Goal: Information Seeking & Learning: Learn about a topic

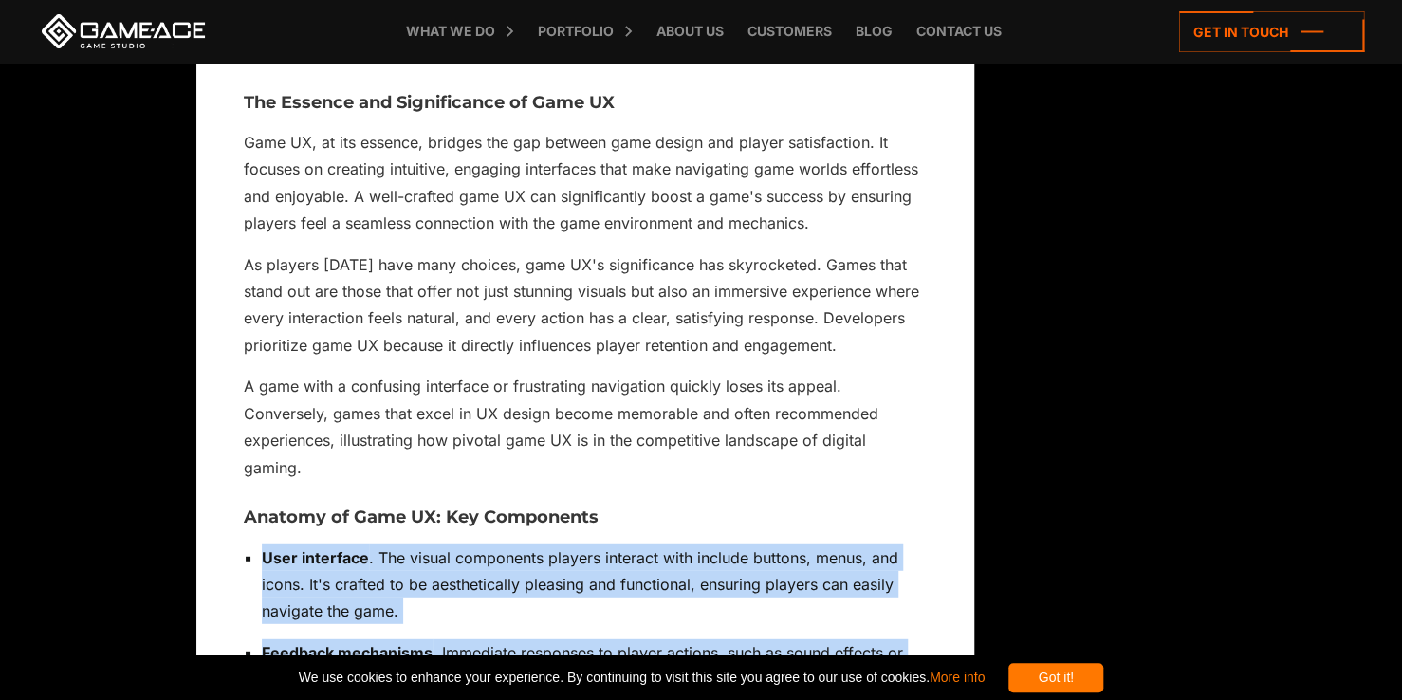
scroll to position [2371, 0]
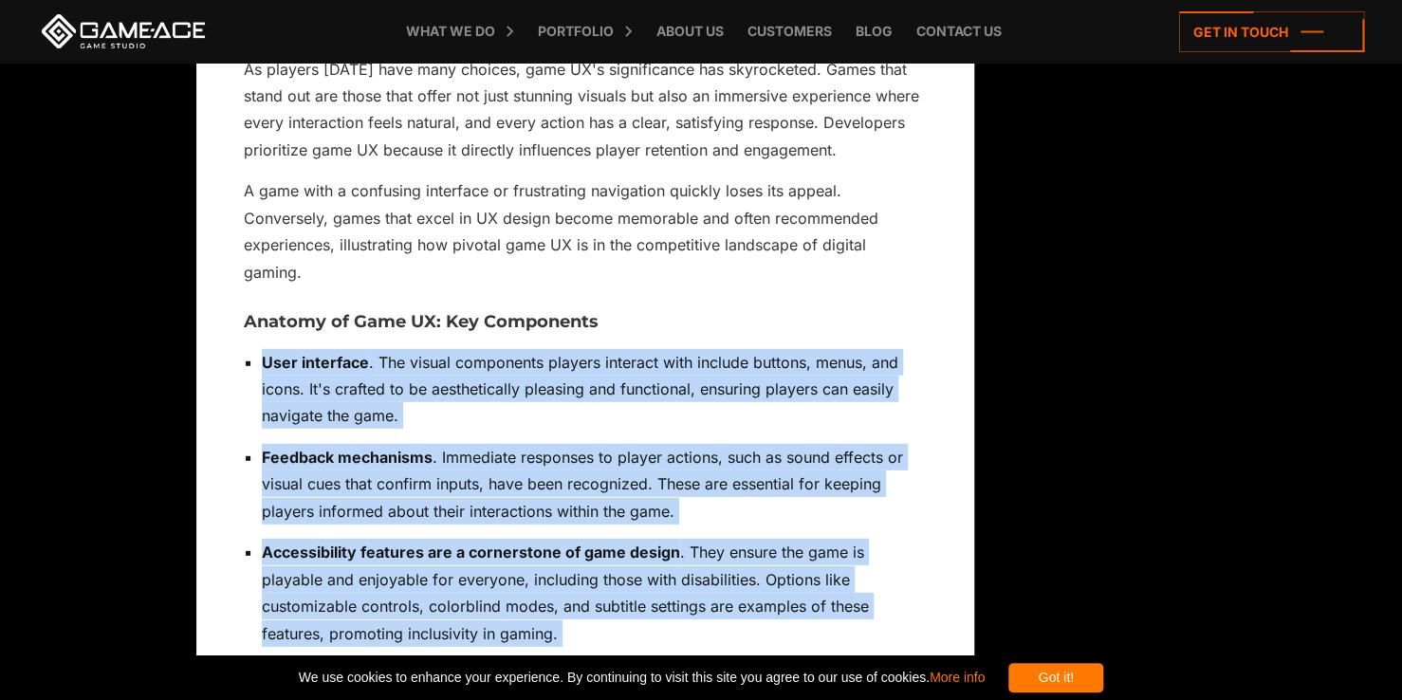
click at [783, 495] on p "Feedback mechanisms . Immediate responses to player actions, such as sound effe…" at bounding box center [594, 484] width 665 height 81
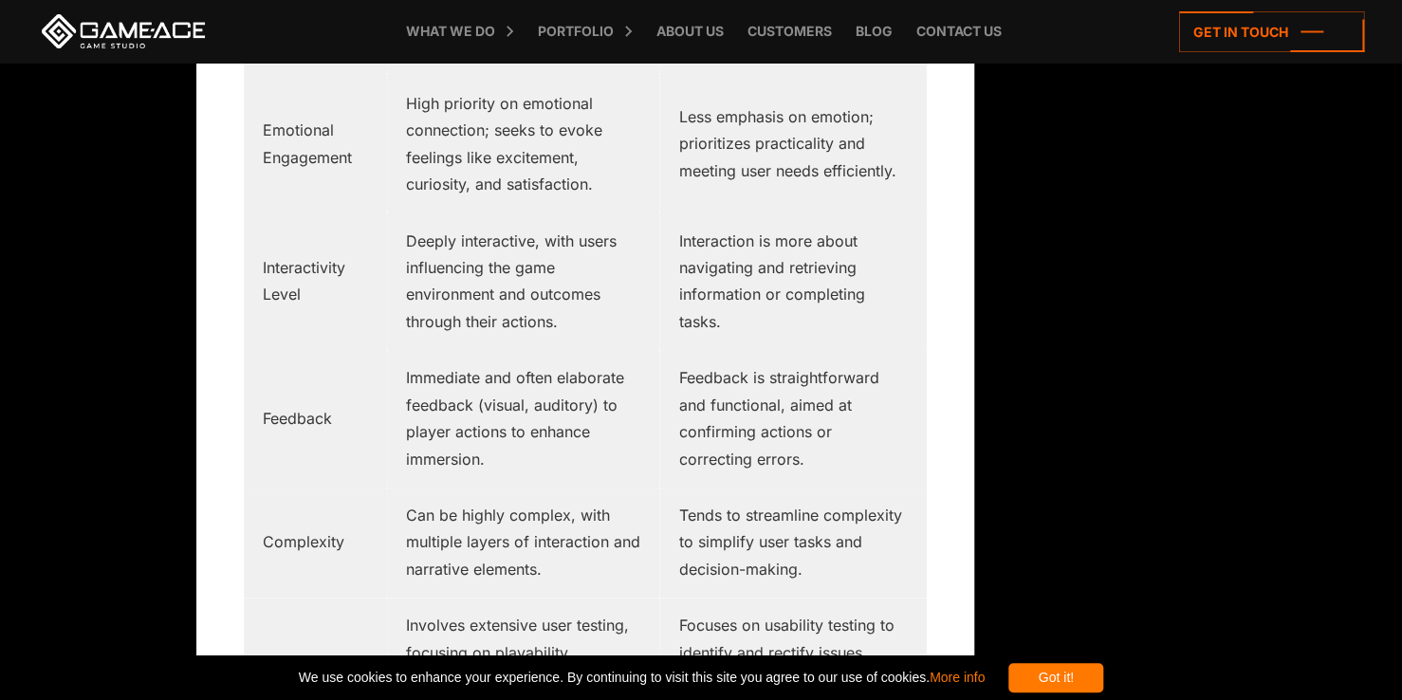
scroll to position [3130, 0]
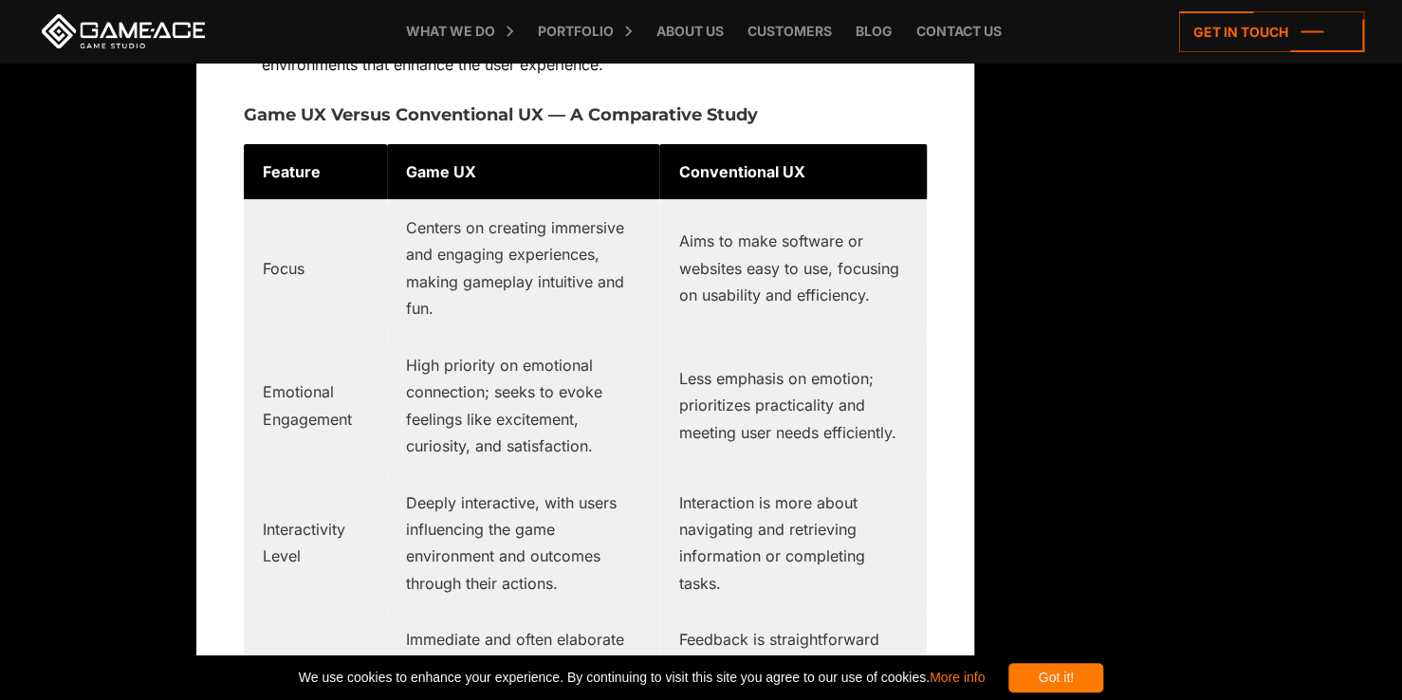
click at [285, 162] on strong "Feature" at bounding box center [292, 171] width 58 height 19
copy strong "Feature"
click at [461, 144] on td "Game UX" at bounding box center [523, 172] width 273 height 56
click at [455, 162] on strong "Game UX" at bounding box center [441, 171] width 70 height 19
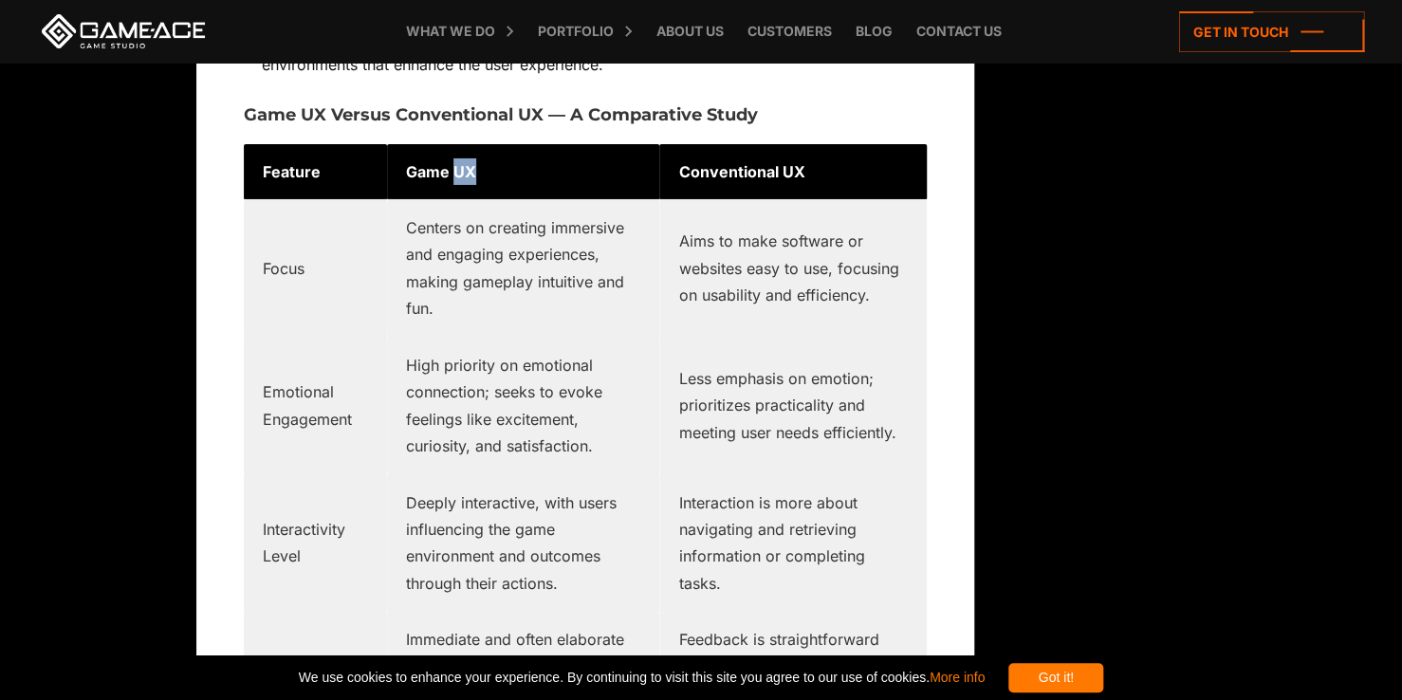
click at [455, 162] on strong "Game UX" at bounding box center [441, 171] width 70 height 19
copy tr "Game UX"
click at [443, 156] on td "Game UX" at bounding box center [523, 172] width 273 height 56
click at [443, 162] on strong "Game UX" at bounding box center [441, 171] width 70 height 19
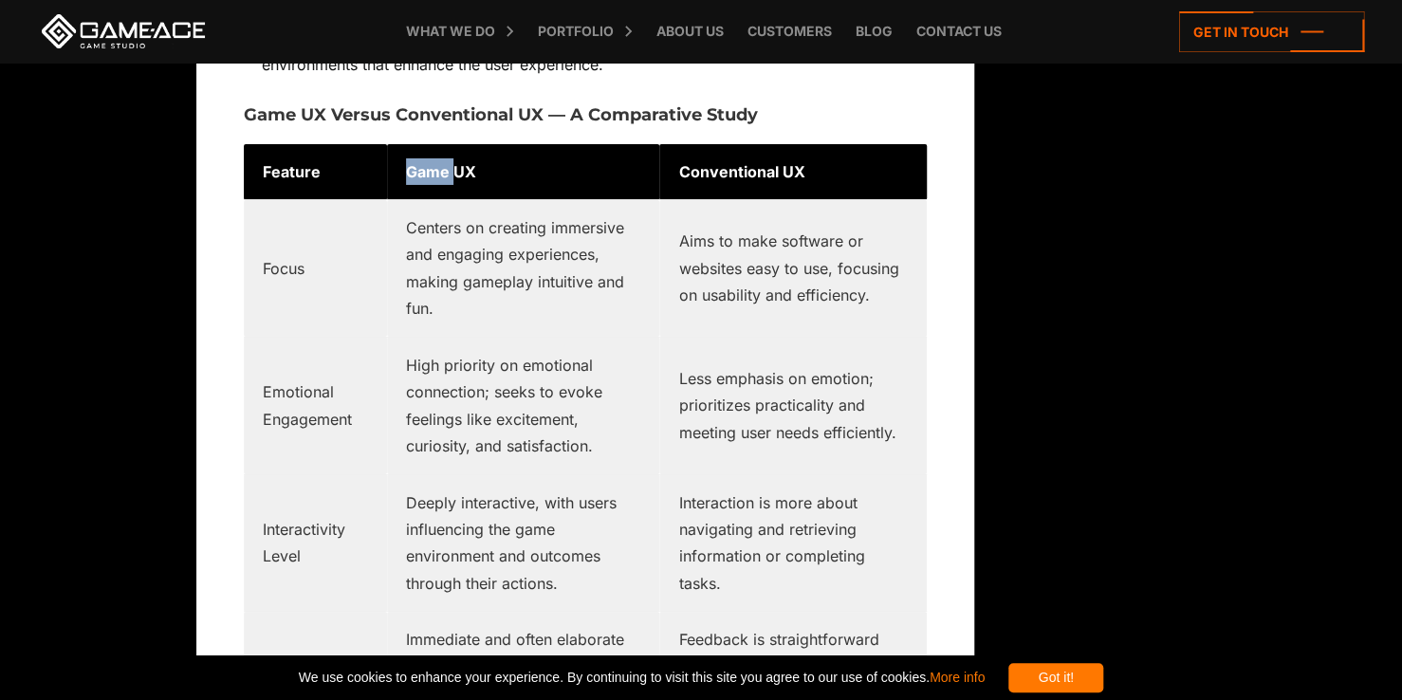
click at [443, 162] on strong "Game UX" at bounding box center [441, 171] width 70 height 19
copy tr "Game UX"
click at [286, 235] on td "Focus" at bounding box center [315, 269] width 143 height 138
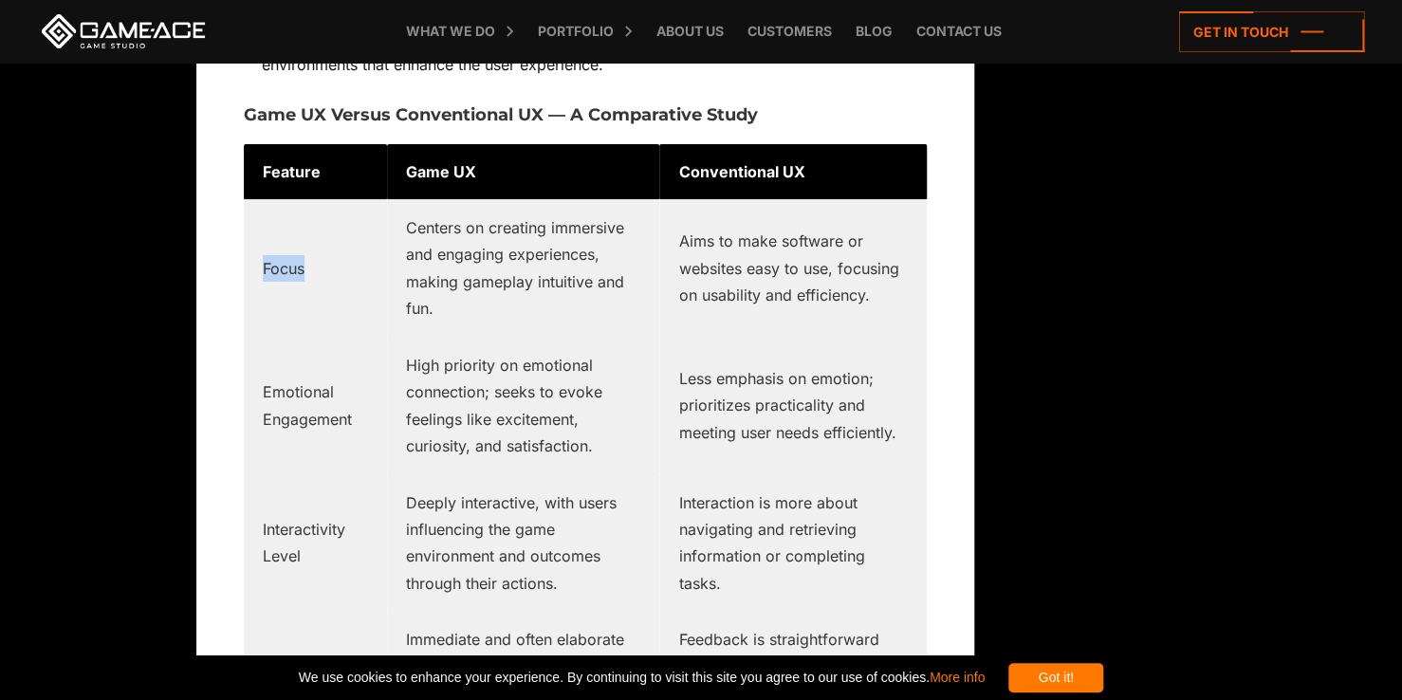
copy td "Focus"
click at [484, 209] on td "Centers on creating immersive and engaging experiences, making gameplay intuiti…" at bounding box center [523, 269] width 273 height 138
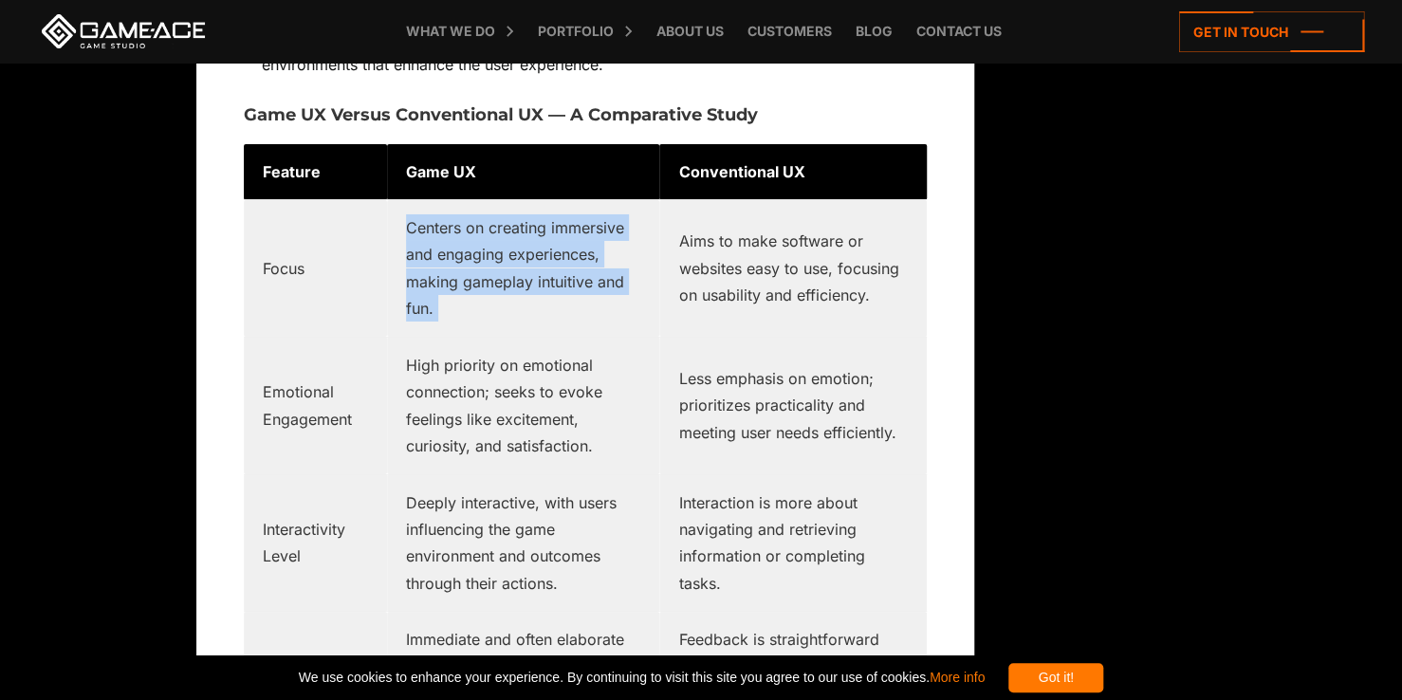
click at [484, 209] on td "Centers on creating immersive and engaging experiences, making gameplay intuiti…" at bounding box center [523, 269] width 273 height 138
copy tr "Centers on creating immersive and engaging experiences, making gameplay intuiti…"
click at [503, 262] on td "Centers on creating immersive and engaging experiences, making gameplay intuiti…" at bounding box center [523, 269] width 273 height 138
drag, startPoint x: 436, startPoint y: 284, endPoint x: 407, endPoint y: 208, distance: 81.4
click at [407, 208] on td "Centers on creating immersive and engaging experiences, making gameplay intuiti…" at bounding box center [523, 269] width 273 height 138
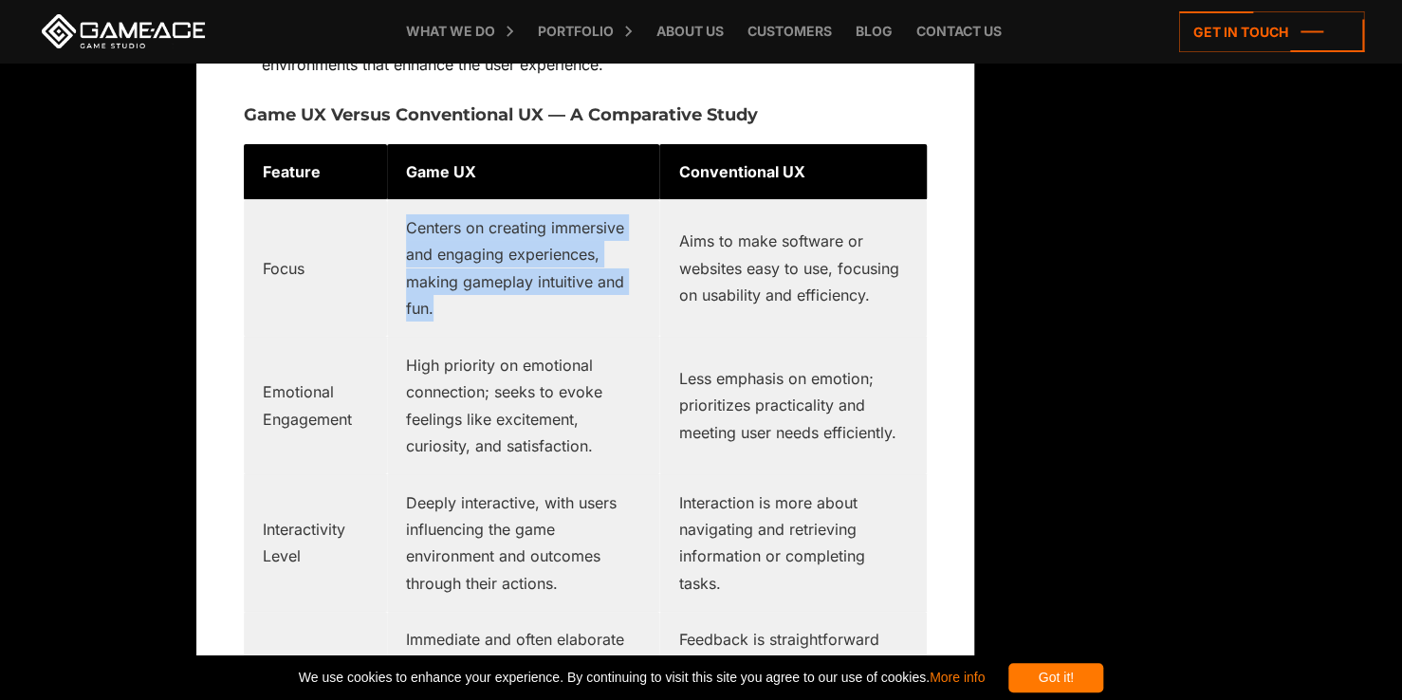
copy td "Centers on creating immersive and engaging experiences, making gameplay intuiti…"
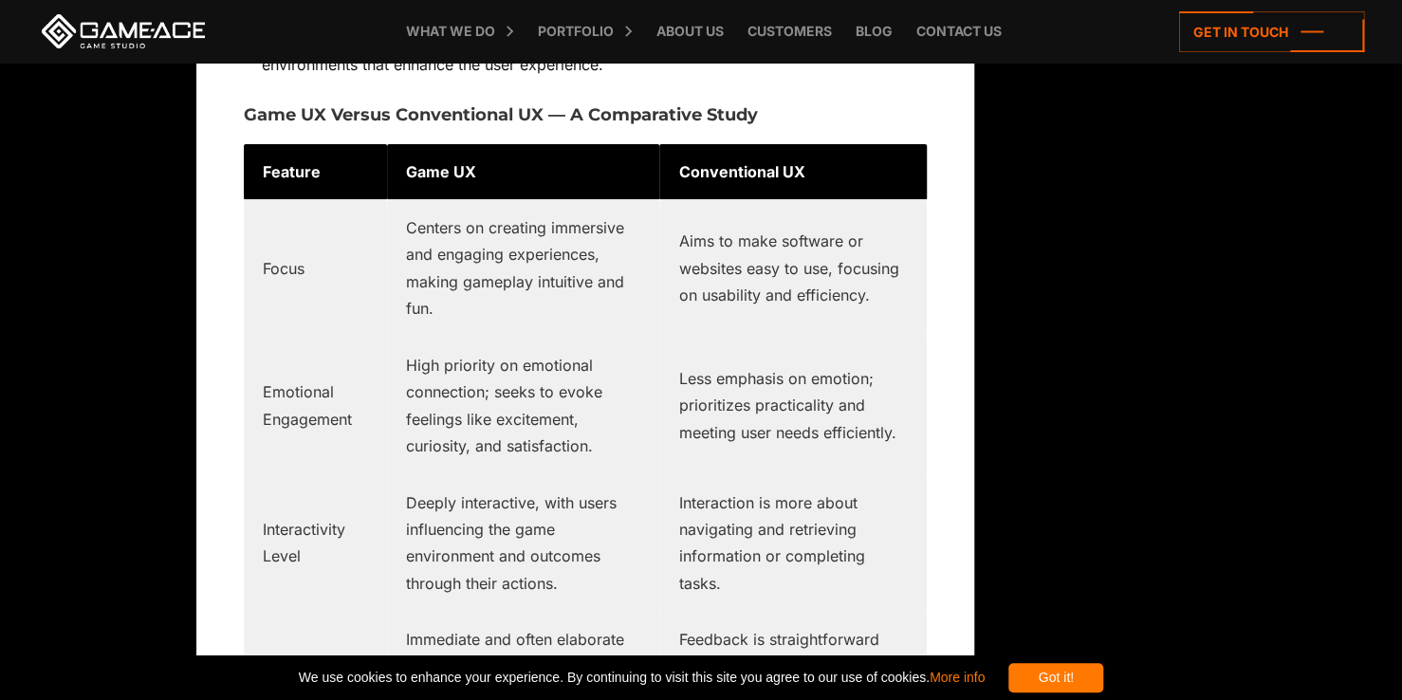
click at [306, 375] on td "Emotional Engagement" at bounding box center [315, 406] width 143 height 138
copy tr "Emotional Engagement"
click at [310, 379] on td "Emotional Engagement" at bounding box center [315, 406] width 143 height 138
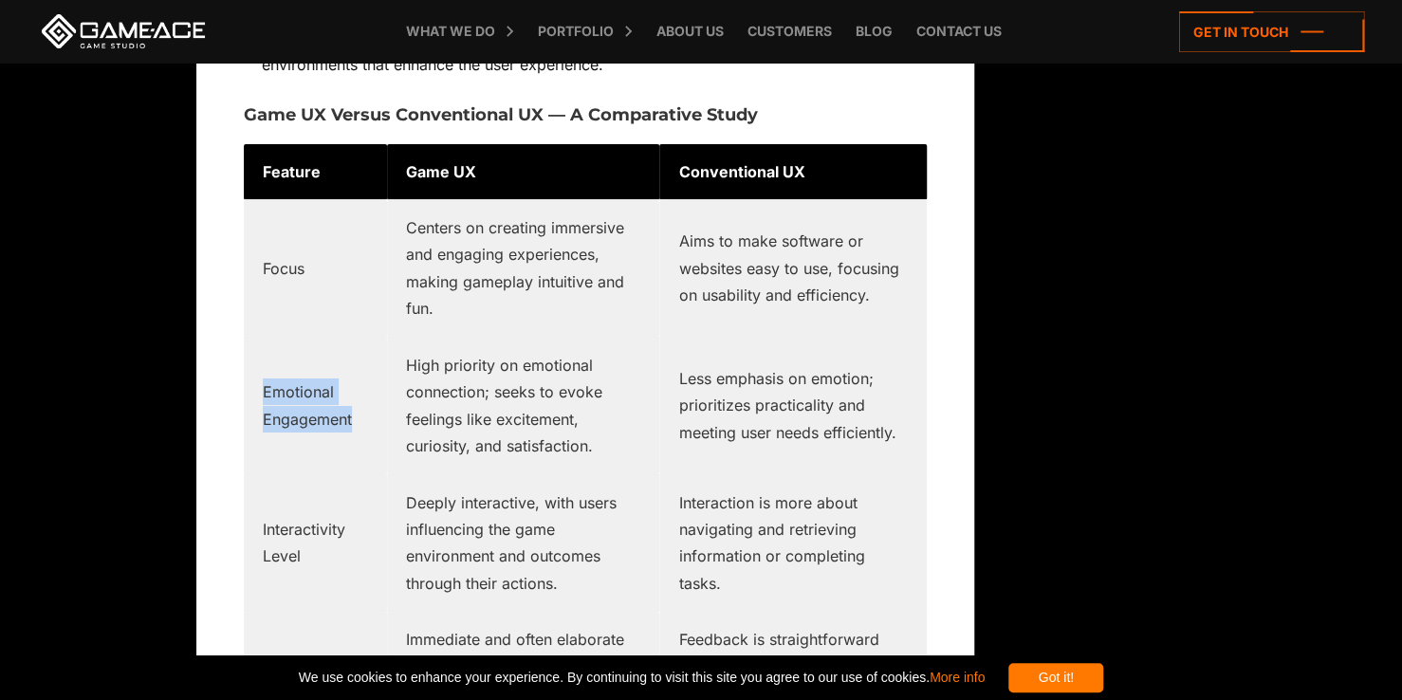
drag, startPoint x: 359, startPoint y: 388, endPoint x: 264, endPoint y: 368, distance: 97.8
click at [264, 368] on td "Emotional Engagement" at bounding box center [315, 406] width 143 height 138
copy td "Emotional Engagement"
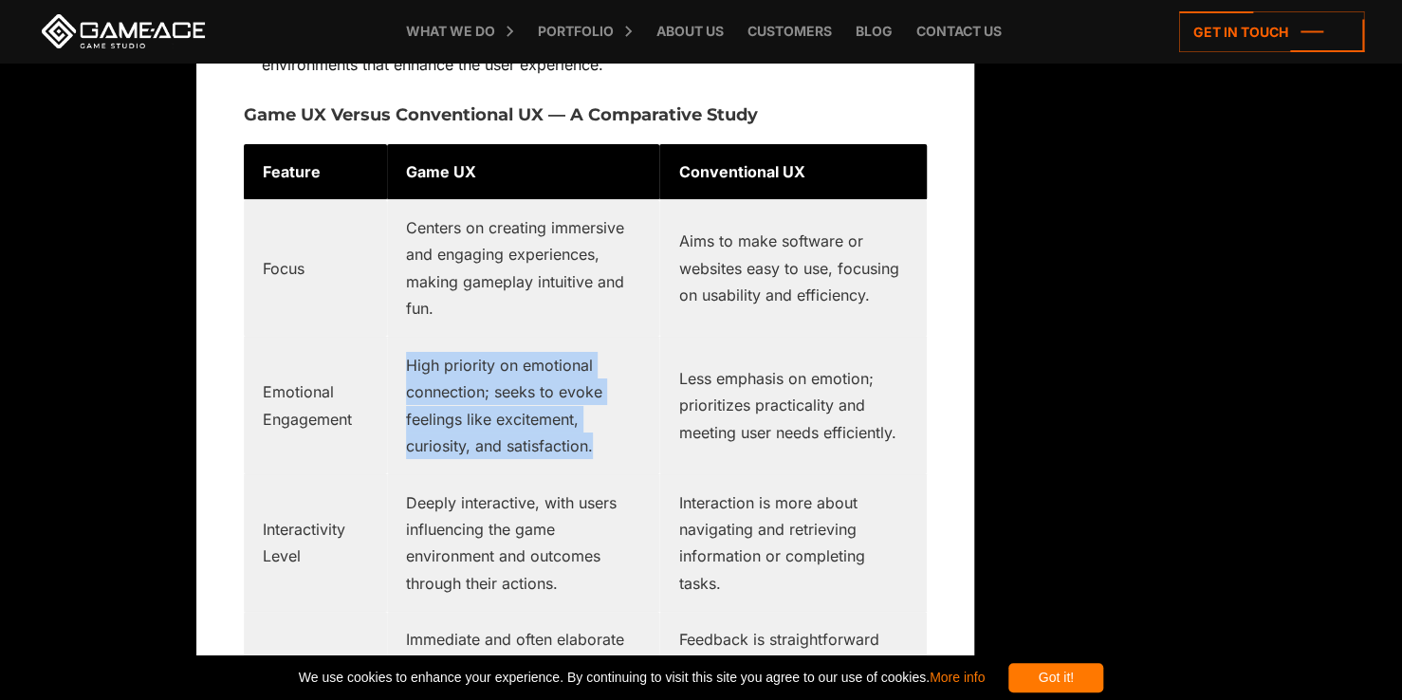
drag, startPoint x: 593, startPoint y: 421, endPoint x: 402, endPoint y: 341, distance: 206.6
click at [402, 341] on td "High priority on emotional connection; seeks to evoke feelings like excitement,…" at bounding box center [523, 406] width 273 height 138
copy td "High priority on emotional connection; seeks to evoke feelings like excitement,…"
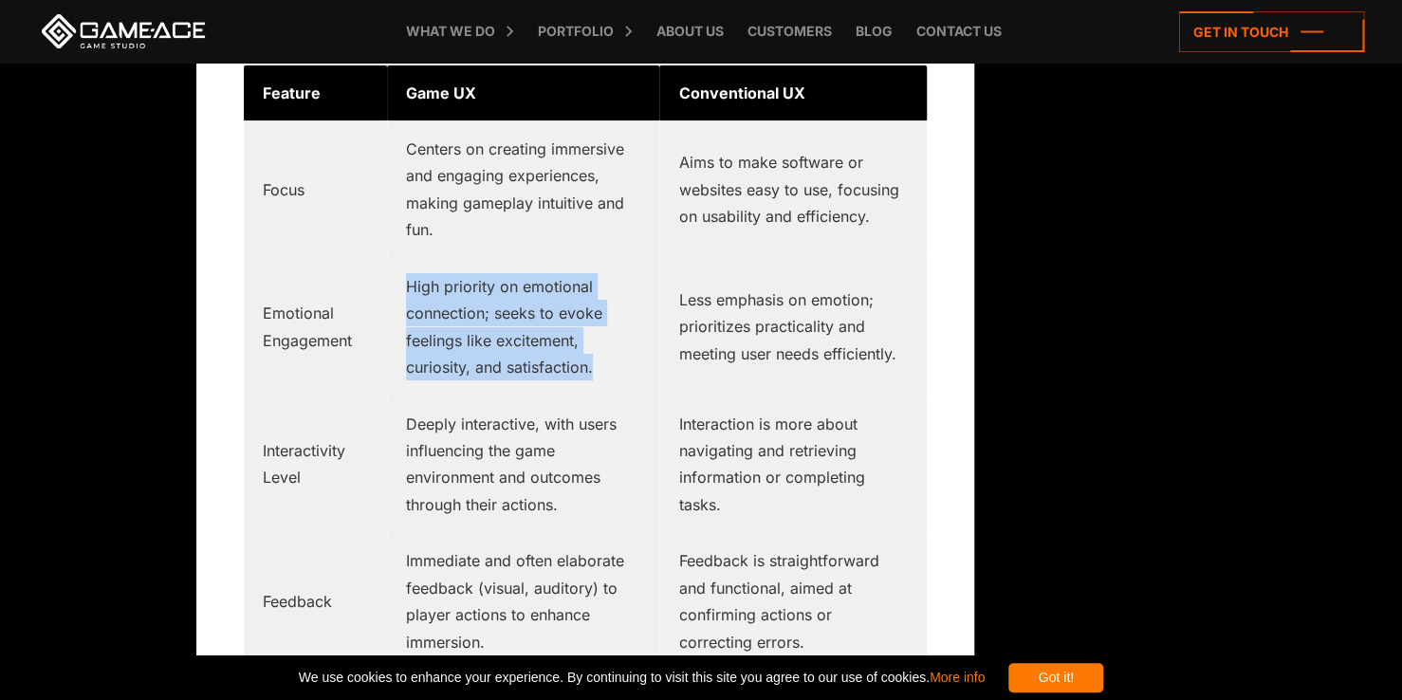
scroll to position [3320, 0]
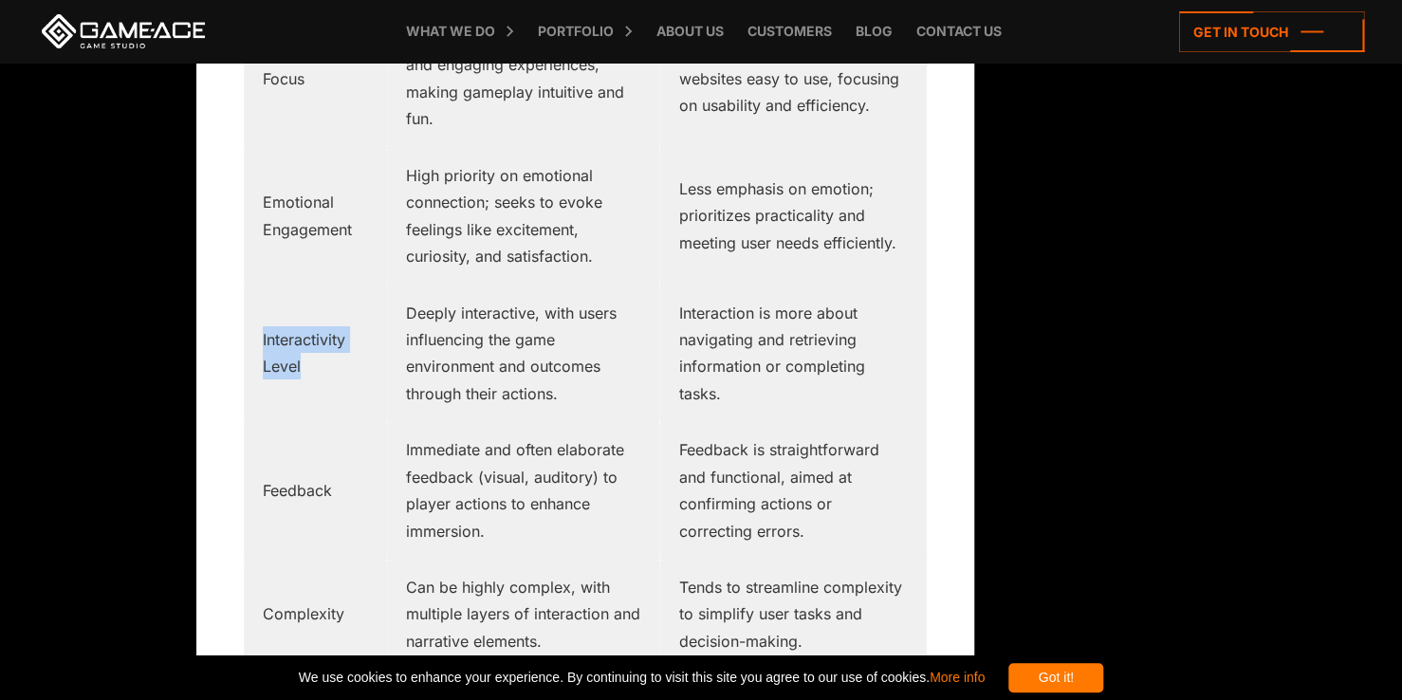
drag, startPoint x: 318, startPoint y: 346, endPoint x: 258, endPoint y: 312, distance: 68.8
click at [258, 312] on td "Interactivity Level" at bounding box center [315, 354] width 143 height 138
copy td "Interactivity Level"
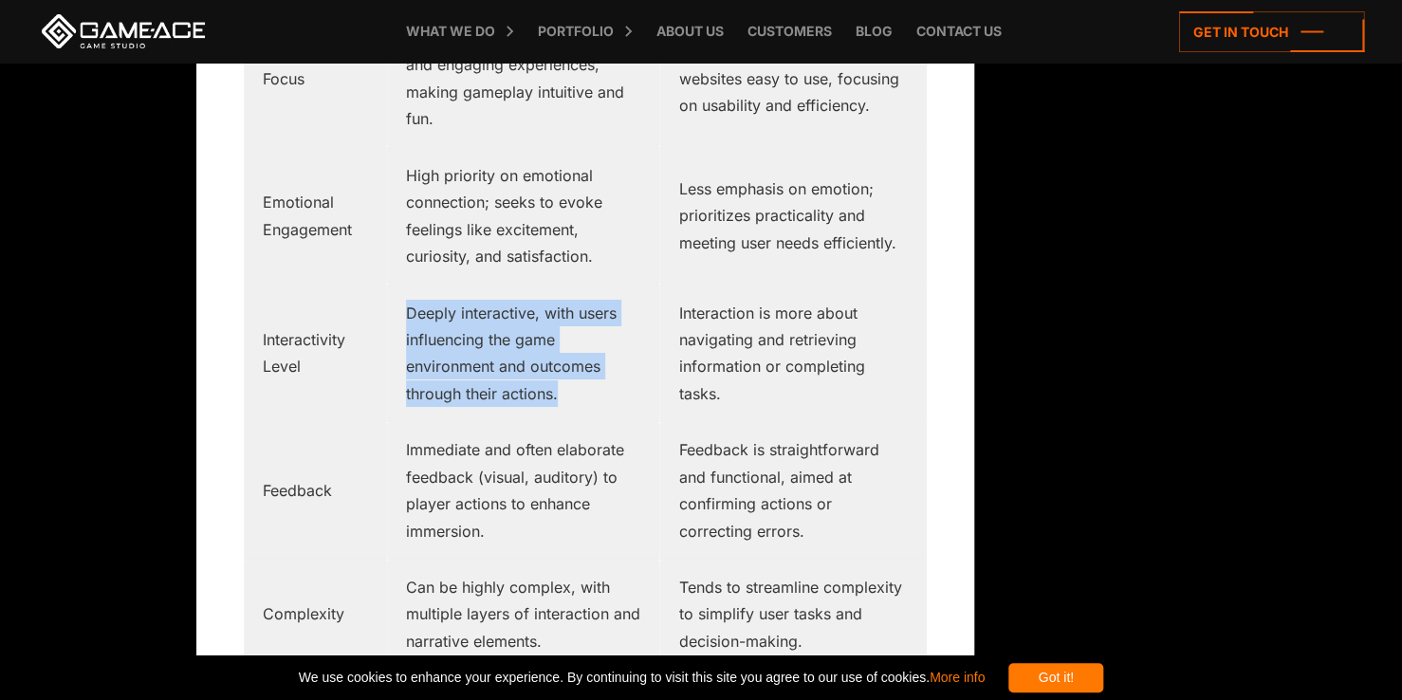
drag, startPoint x: 564, startPoint y: 361, endPoint x: 407, endPoint y: 290, distance: 172.8
click at [407, 290] on td "Deeply interactive, with users influencing the game environment and outcomes th…" at bounding box center [523, 354] width 273 height 138
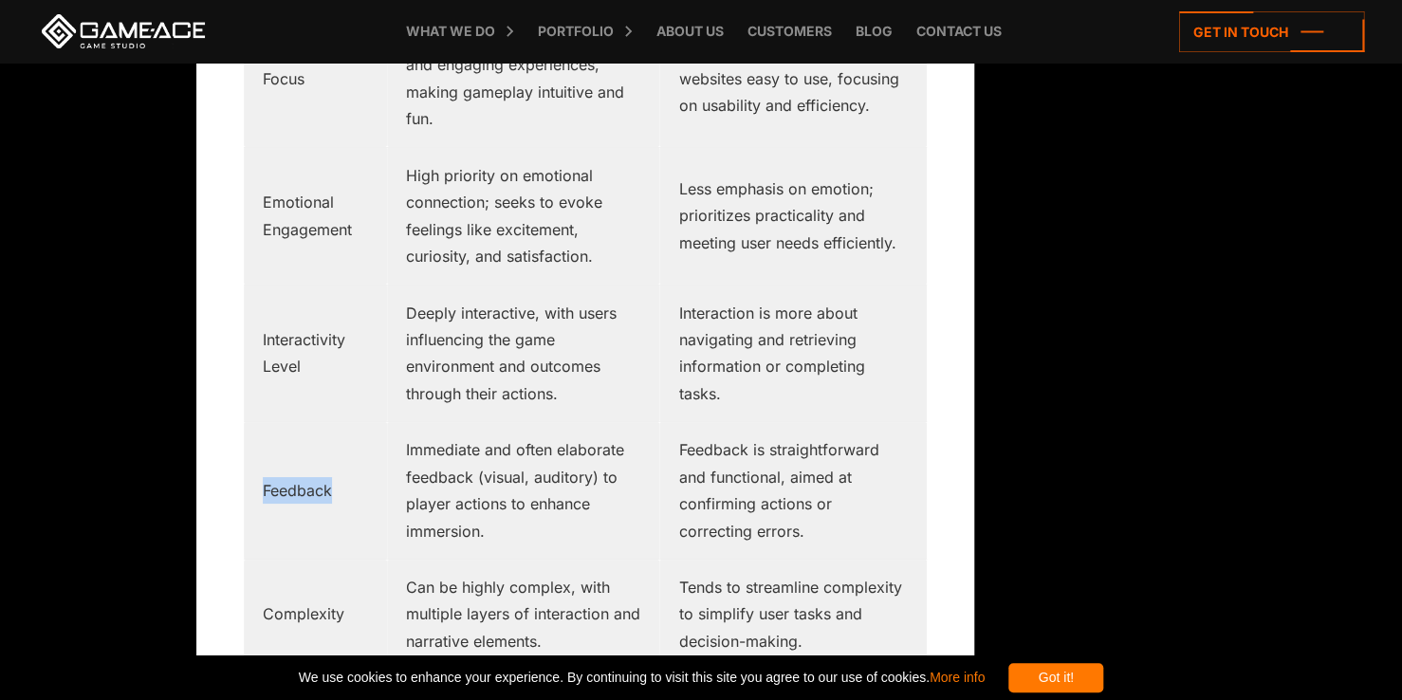
drag, startPoint x: 350, startPoint y: 458, endPoint x: 266, endPoint y: 455, distance: 84.5
click at [266, 455] on td "Feedback" at bounding box center [315, 491] width 143 height 138
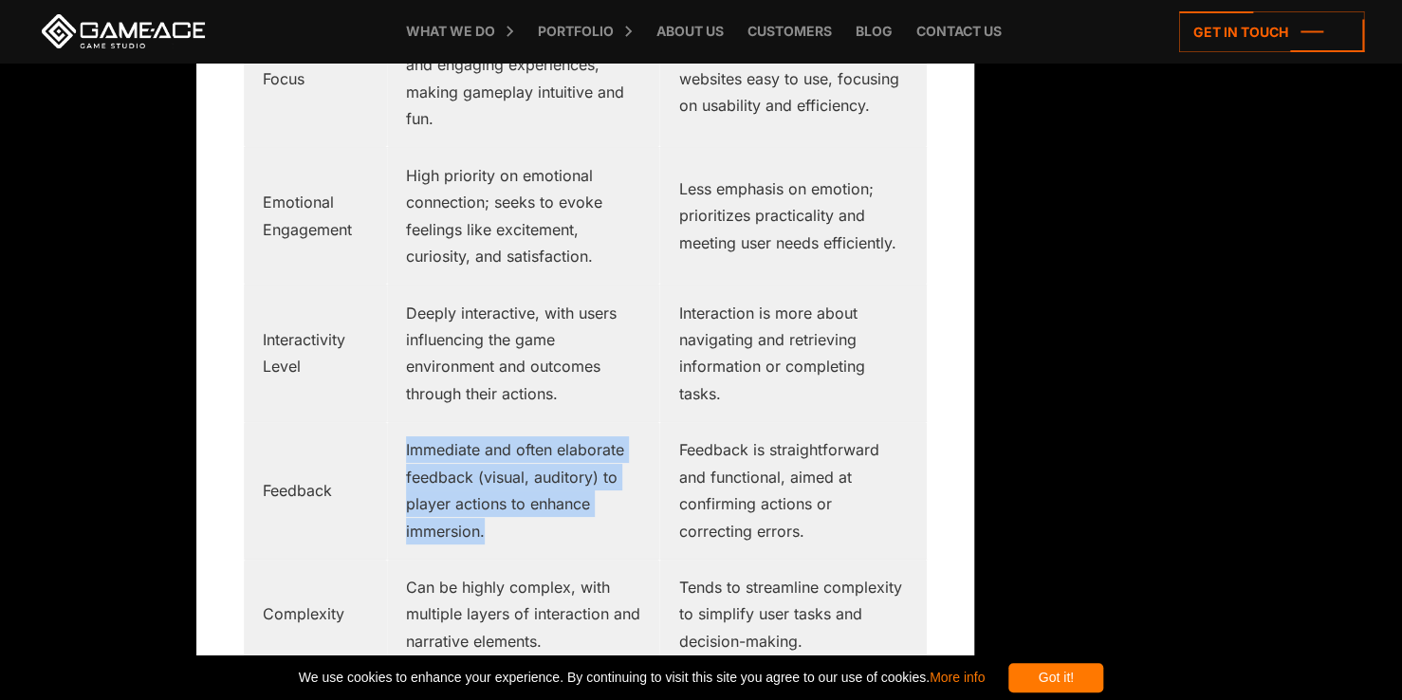
drag, startPoint x: 510, startPoint y: 519, endPoint x: 391, endPoint y: 427, distance: 150.8
click at [391, 427] on td "Immediate and often elaborate feedback (visual, auditory) to player actions to …" at bounding box center [523, 491] width 273 height 138
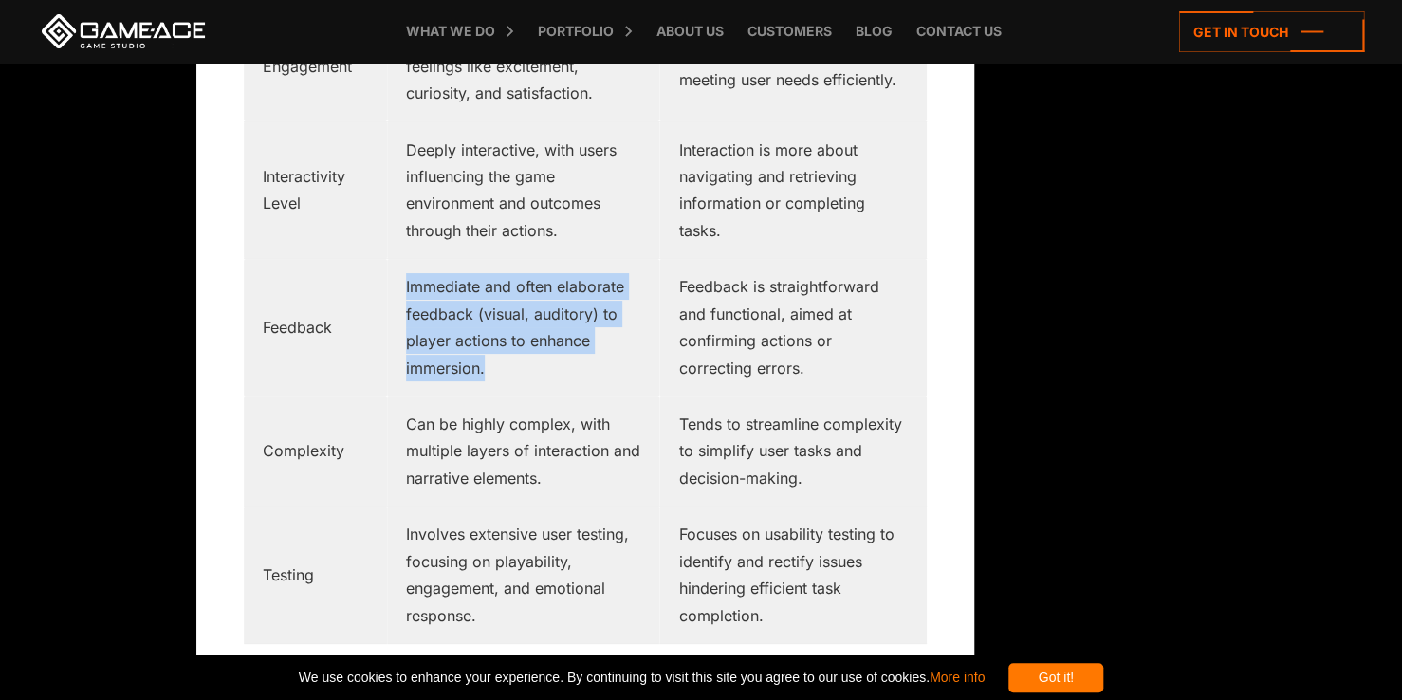
scroll to position [3509, 0]
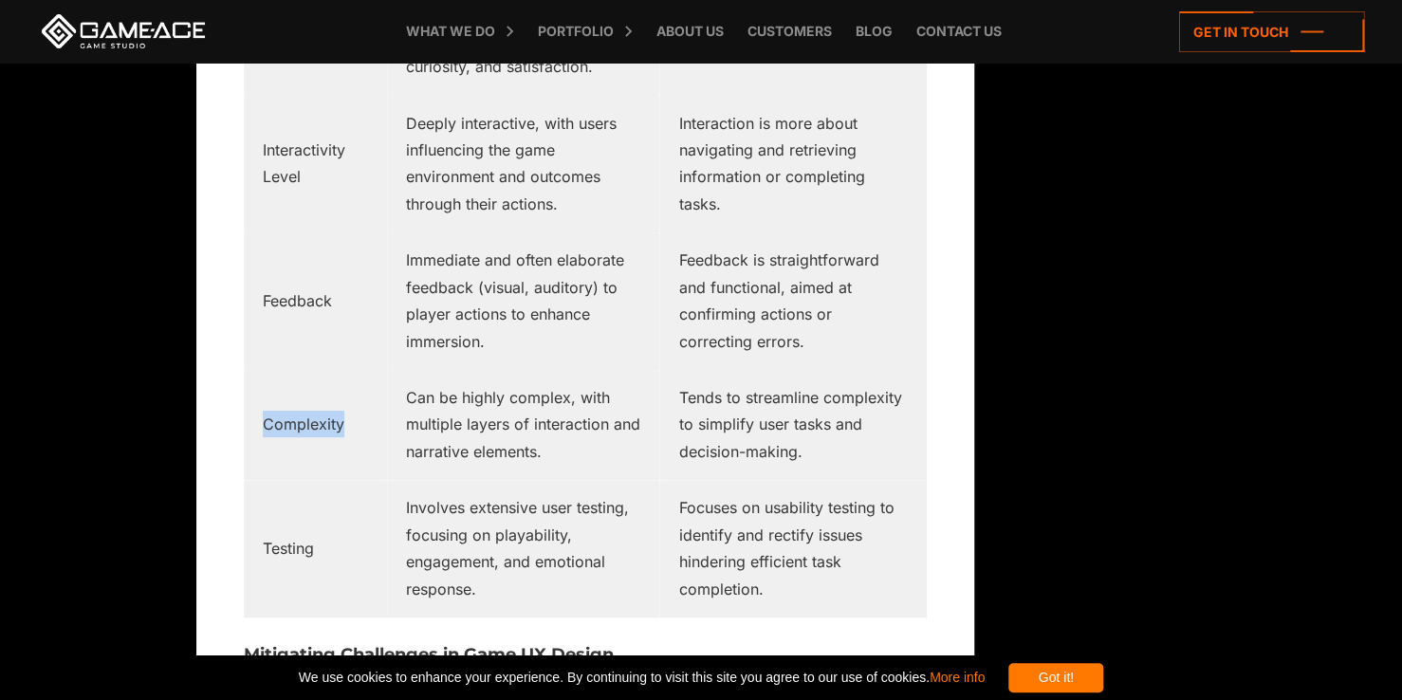
drag, startPoint x: 340, startPoint y: 402, endPoint x: 260, endPoint y: 395, distance: 80.0
click at [260, 395] on td "Complexity" at bounding box center [315, 425] width 143 height 110
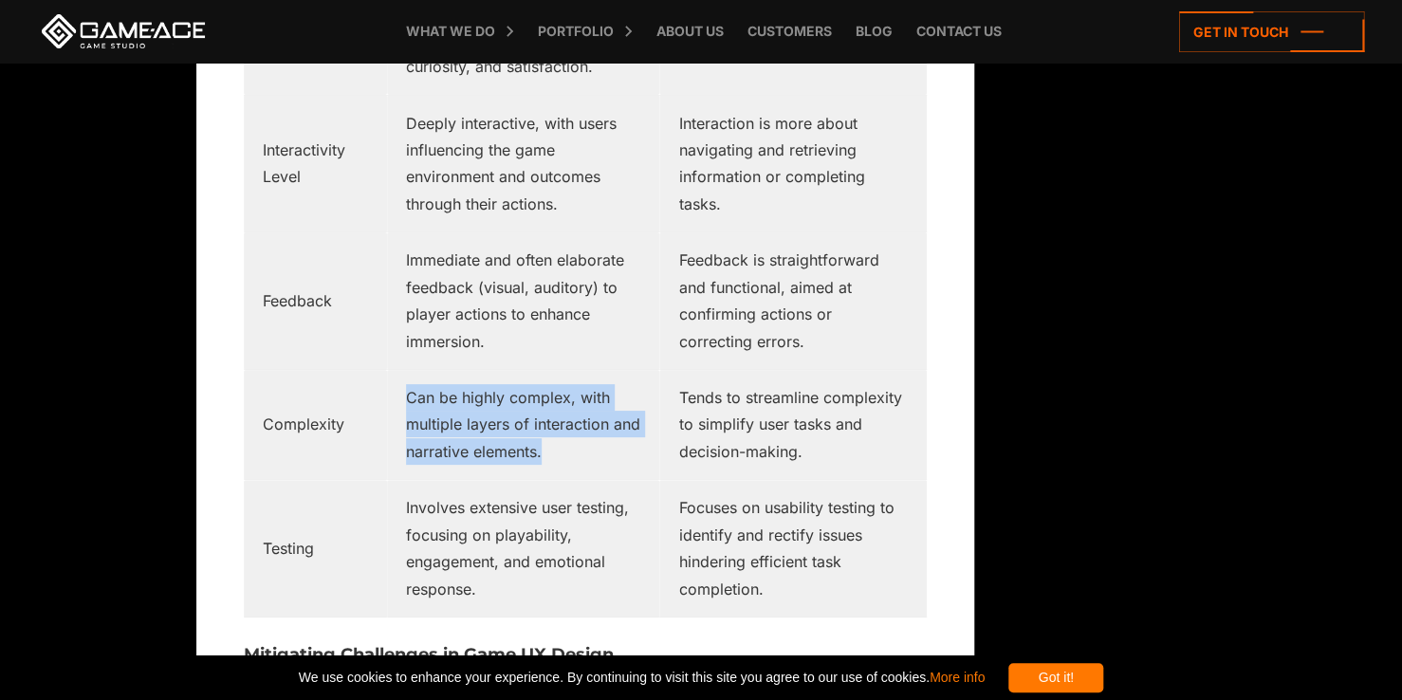
drag, startPoint x: 545, startPoint y: 428, endPoint x: 394, endPoint y: 369, distance: 162.8
click at [394, 370] on td "Can be highly complex, with multiple layers of interaction and narrative elemen…" at bounding box center [523, 425] width 273 height 110
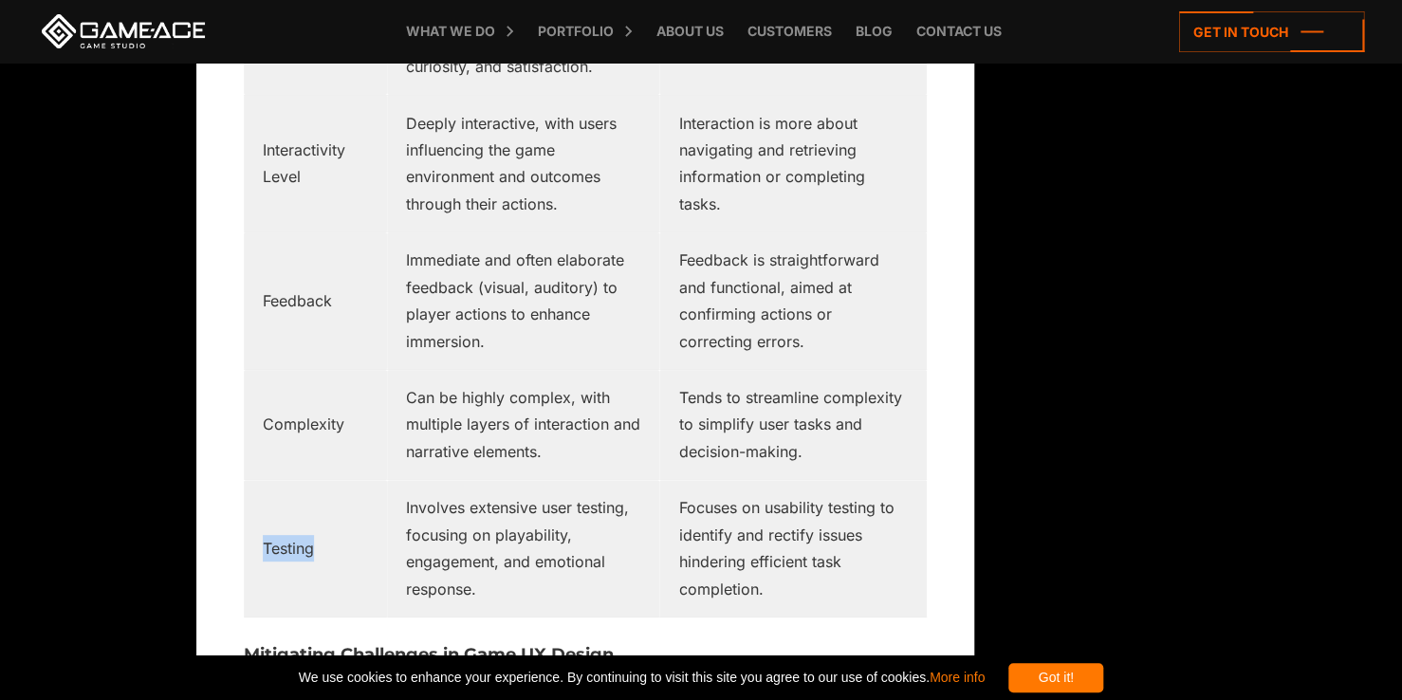
drag, startPoint x: 341, startPoint y: 504, endPoint x: 264, endPoint y: 508, distance: 77.0
click at [264, 508] on td "Testing" at bounding box center [315, 549] width 143 height 138
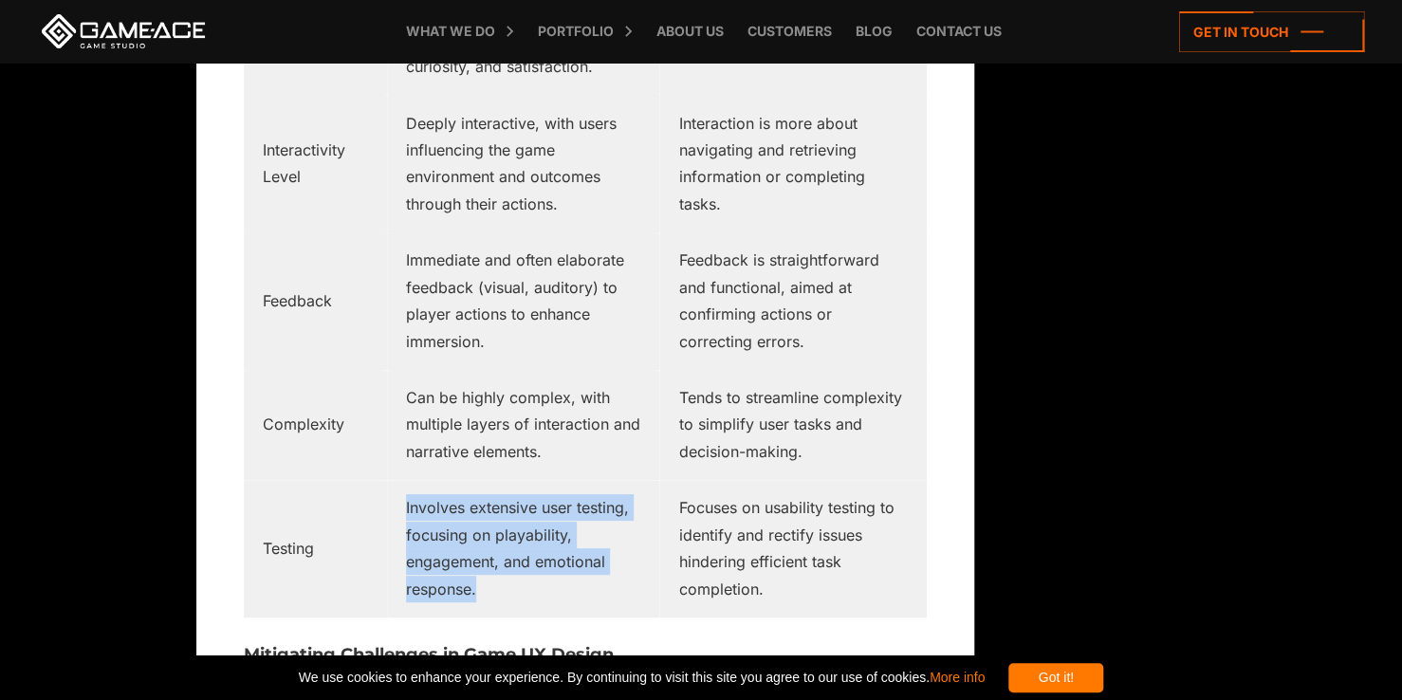
drag, startPoint x: 504, startPoint y: 554, endPoint x: 407, endPoint y: 488, distance: 116.8
click at [407, 488] on td "Involves extensive user testing, focusing on playability, engagement, and emoti…" at bounding box center [523, 549] width 273 height 138
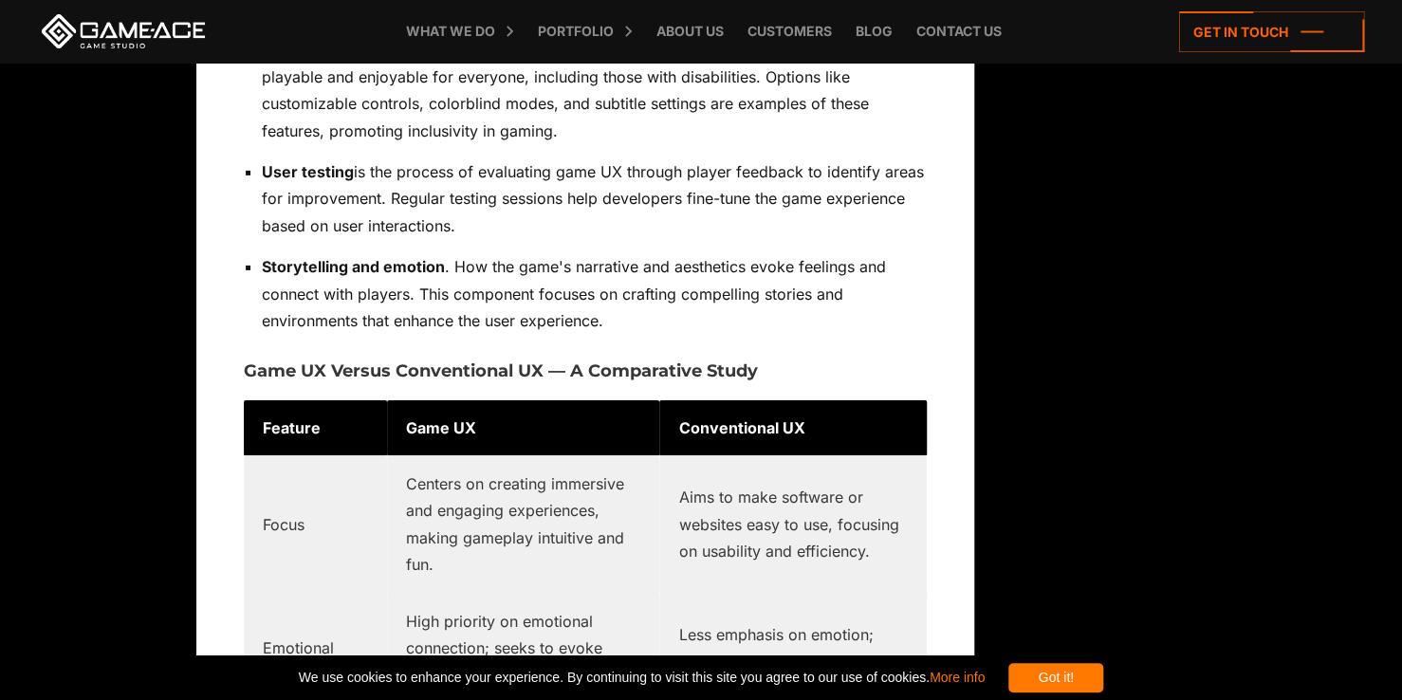
scroll to position [2940, 0]
